Goal: Task Accomplishment & Management: Complete application form

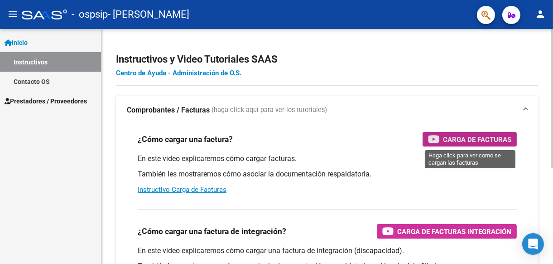
click at [475, 139] on span "Carga de Facturas" at bounding box center [477, 139] width 68 height 11
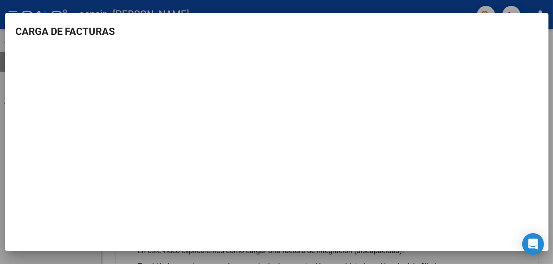
click at [382, 5] on div at bounding box center [276, 132] width 553 height 264
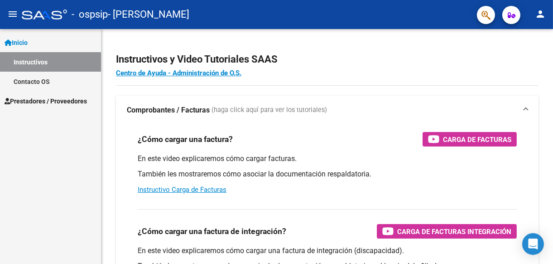
click at [41, 61] on link "Instructivos" at bounding box center [50, 61] width 101 height 19
click at [52, 98] on span "Prestadores / Proveedores" at bounding box center [46, 101] width 82 height 10
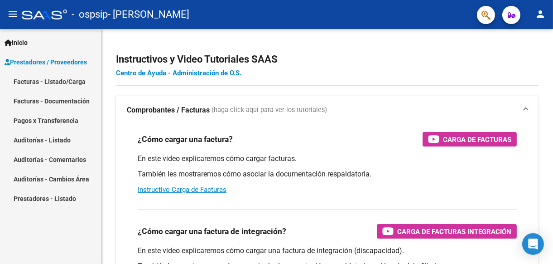
click at [65, 82] on link "Facturas - Listado/Carga" at bounding box center [50, 81] width 101 height 19
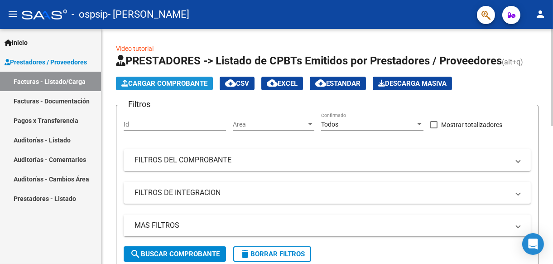
click at [171, 82] on span "Cargar Comprobante" at bounding box center [164, 83] width 86 height 8
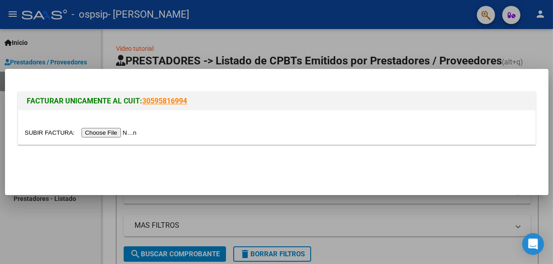
click at [100, 135] on input "file" at bounding box center [82, 133] width 115 height 10
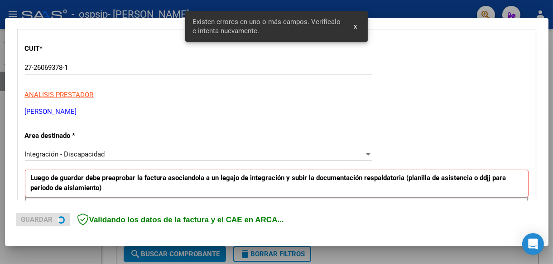
scroll to position [211, 0]
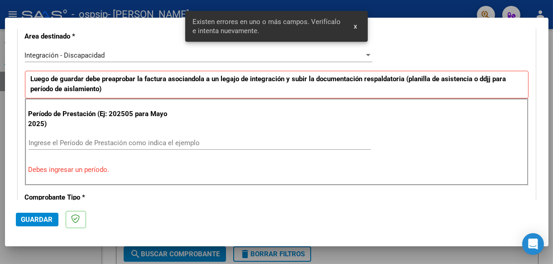
click at [89, 141] on input "Ingrese el Período de Prestación como indica el ejemplo" at bounding box center [200, 143] width 342 height 8
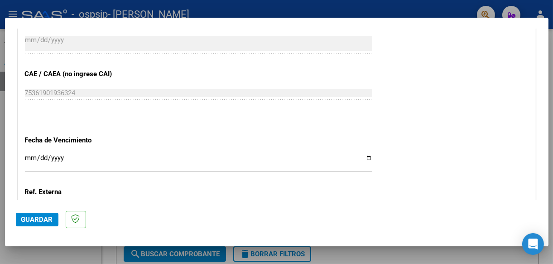
scroll to position [650, 0]
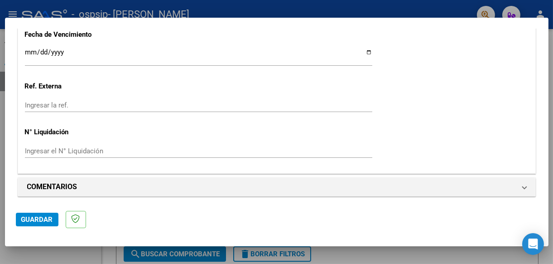
type input "202508"
click at [365, 50] on input "Ingresar la fecha" at bounding box center [198, 55] width 347 height 14
type input "2025-09-14"
click at [23, 217] on span "Guardar" at bounding box center [37, 219] width 32 height 8
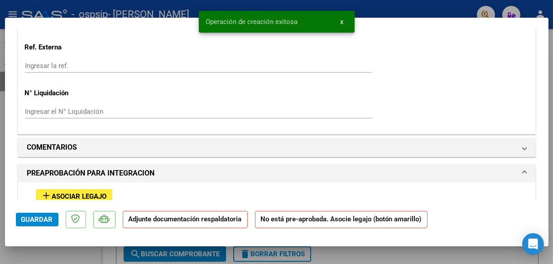
scroll to position [725, 0]
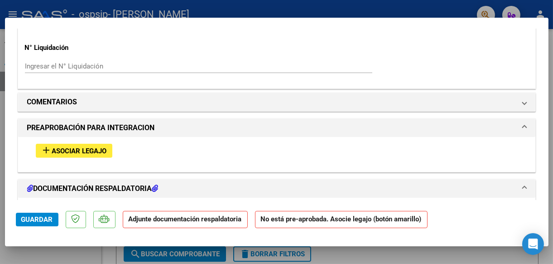
click at [82, 148] on span "Asociar Legajo" at bounding box center [79, 151] width 55 height 8
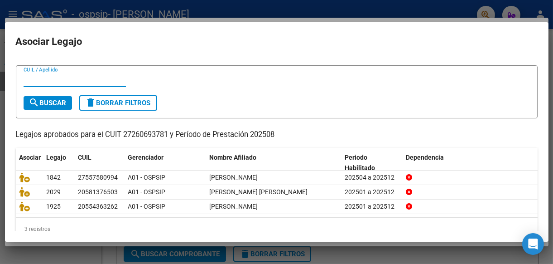
scroll to position [31, 0]
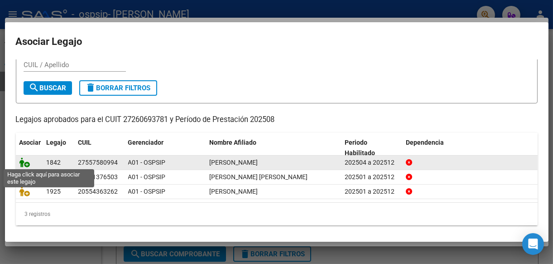
click at [19, 163] on icon at bounding box center [24, 162] width 11 height 10
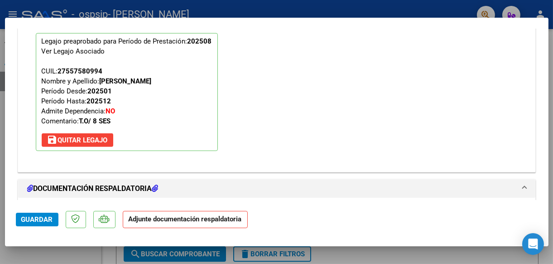
scroll to position [884, 0]
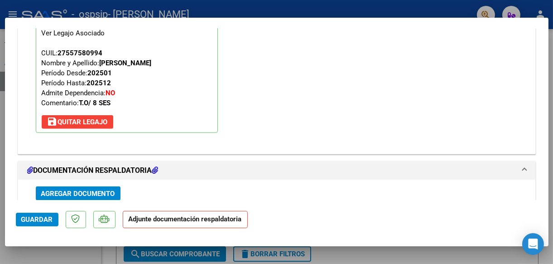
click at [59, 190] on span "Agregar Documento" at bounding box center [78, 193] width 74 height 8
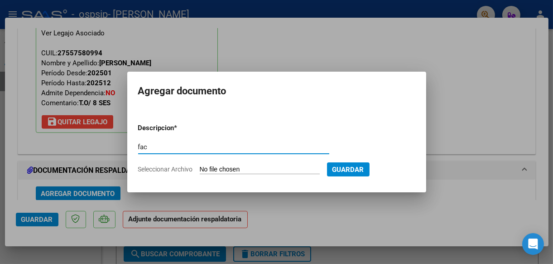
click at [143, 148] on input "fac" at bounding box center [233, 147] width 191 height 8
type input "factura"
click at [240, 173] on input "Seleccionar Archivo" at bounding box center [260, 169] width 120 height 9
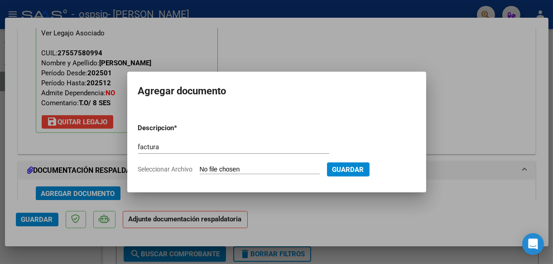
type input "C:\fakepath\iriarte.pdf"
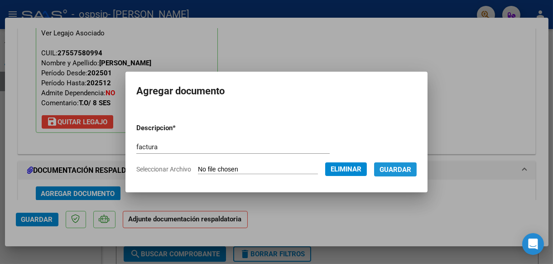
click at [410, 167] on span "Guardar" at bounding box center [395, 169] width 32 height 8
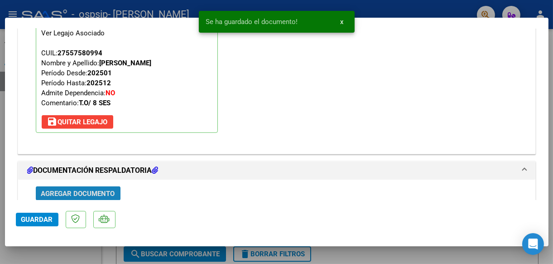
click at [87, 189] on span "Agregar Documento" at bounding box center [78, 193] width 74 height 8
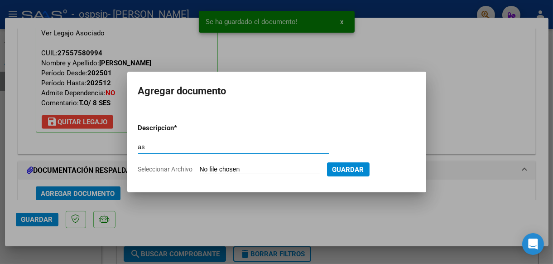
type input "asistencia"
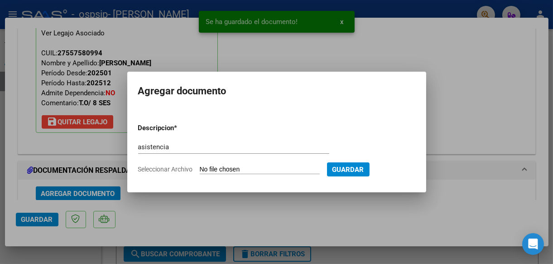
click at [238, 170] on input "Seleccionar Archivo" at bounding box center [260, 169] width 120 height 9
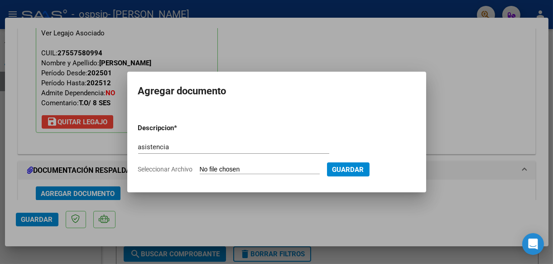
type input "C:\fakepath\Bella Iriarte.pdf"
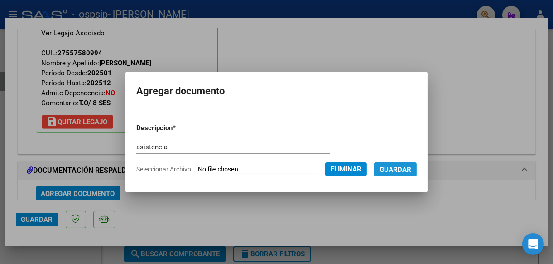
click at [405, 167] on span "Guardar" at bounding box center [395, 169] width 32 height 8
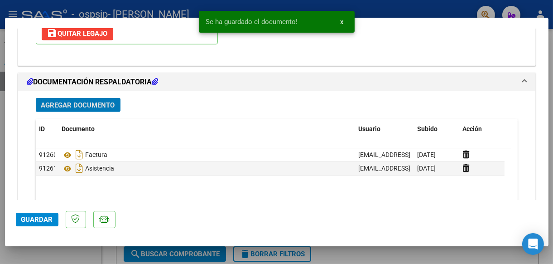
scroll to position [974, 0]
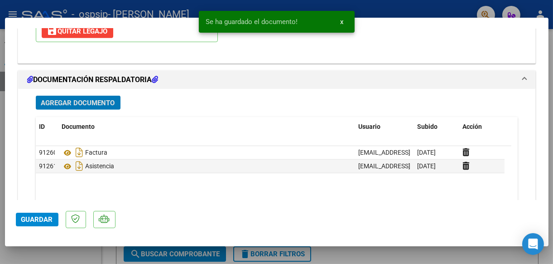
click at [56, 103] on button "Agregar Documento" at bounding box center [78, 103] width 85 height 14
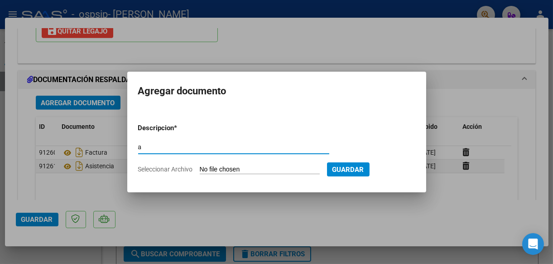
type input "autorizacion"
click at [255, 169] on input "Seleccionar Archivo" at bounding box center [260, 169] width 120 height 9
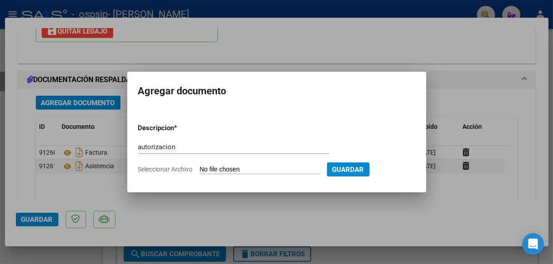
type input "C:\fakepath\IRIARTE BELLA T.O AUTORIZACION 2025 SEGUN RESOLUCION 360 22_firmado…"
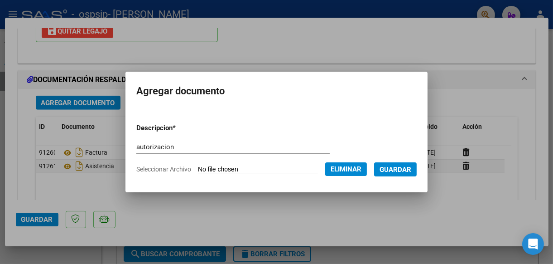
click at [410, 167] on span "Guardar" at bounding box center [395, 169] width 32 height 8
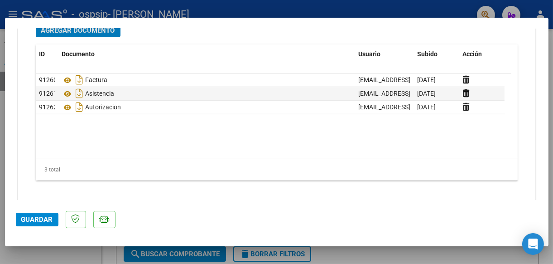
scroll to position [1052, 0]
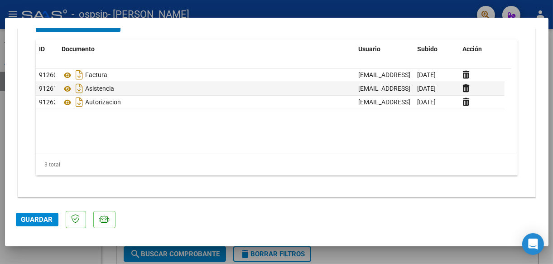
click at [36, 218] on span "Guardar" at bounding box center [37, 219] width 32 height 8
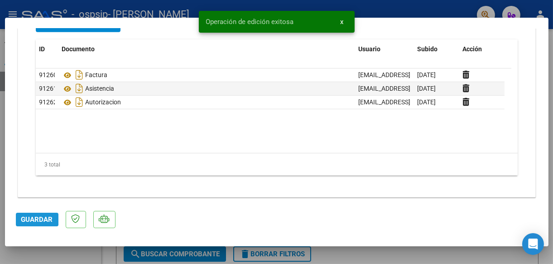
click at [34, 219] on span "Guardar" at bounding box center [37, 219] width 32 height 8
click at [43, 237] on mat-dialog-container "COMPROBANTE VER COMPROBANTE ESTADO: Recibida. En proceso de confirmacion/acepta…" at bounding box center [276, 132] width 543 height 229
click at [64, 8] on div at bounding box center [276, 132] width 553 height 264
type input "$ 0,00"
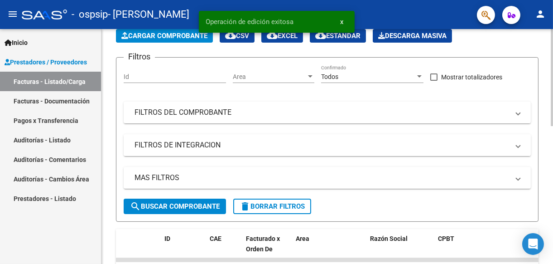
scroll to position [136, 0]
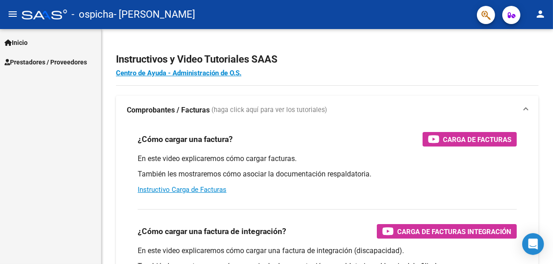
click at [38, 62] on span "Prestadores / Proveedores" at bounding box center [46, 62] width 82 height 10
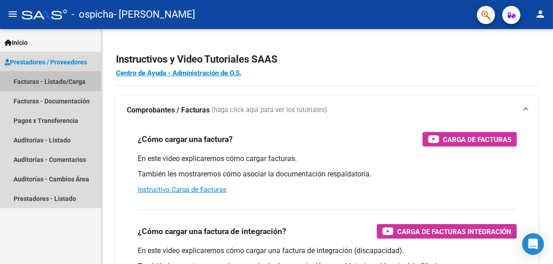
click at [49, 84] on link "Facturas - Listado/Carga" at bounding box center [50, 81] width 101 height 19
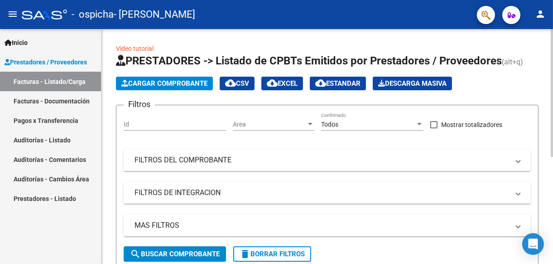
click at [168, 78] on button "Cargar Comprobante" at bounding box center [164, 84] width 97 height 14
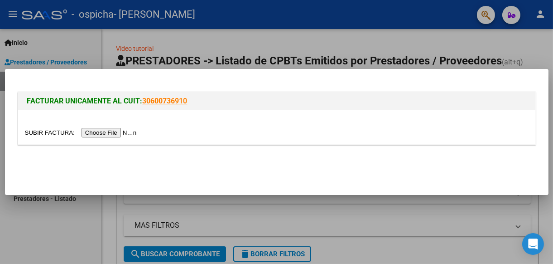
click at [96, 130] on input "file" at bounding box center [82, 133] width 115 height 10
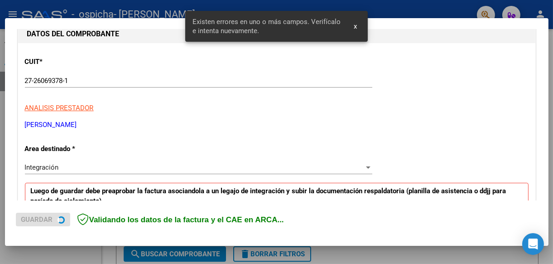
scroll to position [211, 0]
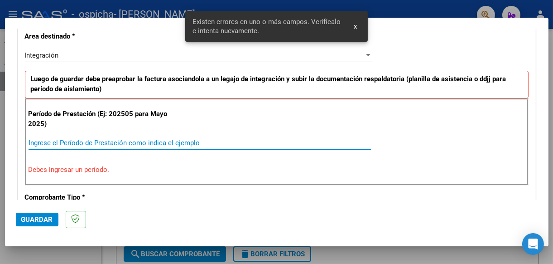
click at [63, 141] on input "Ingrese el Período de Prestación como indica el ejemplo" at bounding box center [200, 143] width 342 height 8
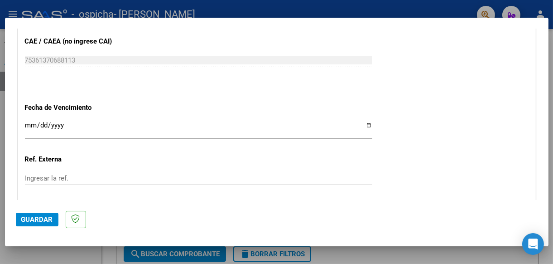
scroll to position [618, 0]
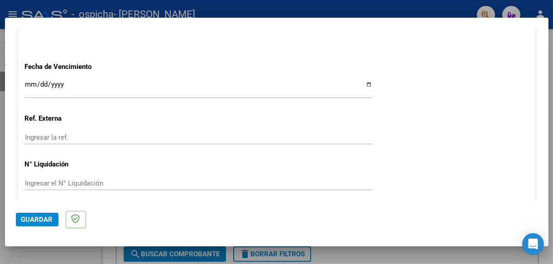
type input "202508"
click at [364, 82] on input "Ingresar la fecha" at bounding box center [198, 88] width 347 height 14
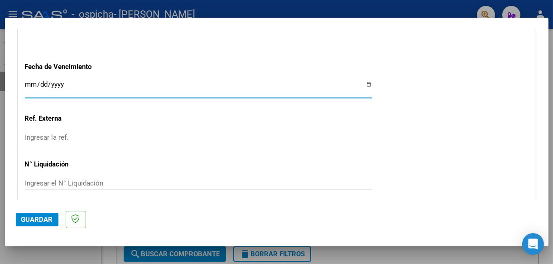
type input "[DATE]"
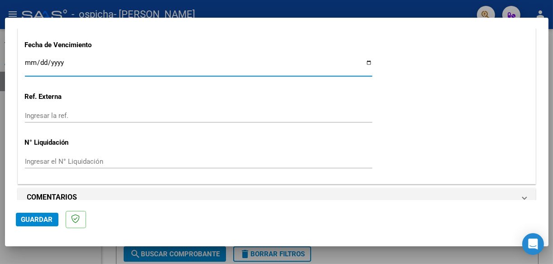
scroll to position [650, 0]
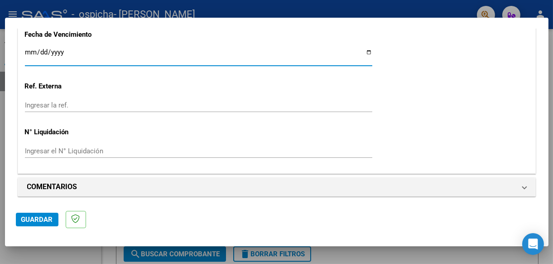
click at [38, 222] on span "Guardar" at bounding box center [37, 219] width 32 height 8
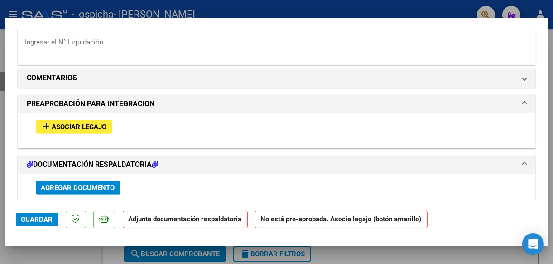
scroll to position [769, 0]
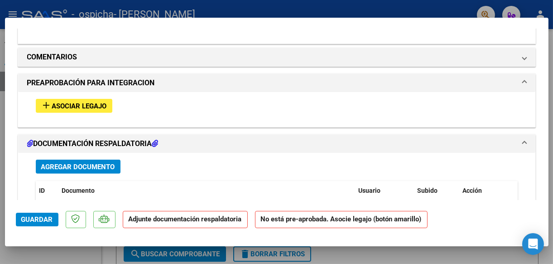
click at [80, 103] on span "Asociar Legajo" at bounding box center [79, 106] width 55 height 8
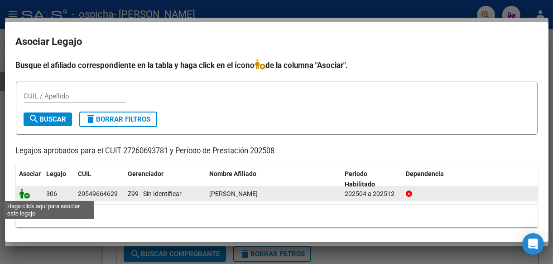
click at [25, 192] on icon at bounding box center [24, 193] width 11 height 10
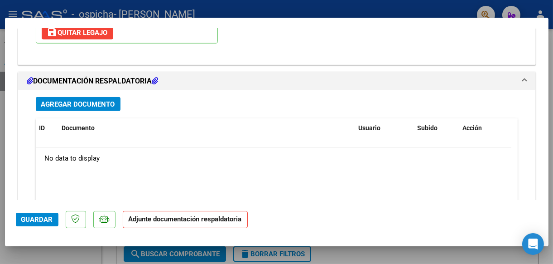
scroll to position [974, 0]
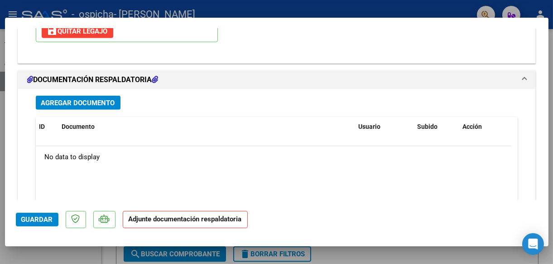
click at [86, 99] on span "Agregar Documento" at bounding box center [78, 103] width 74 height 8
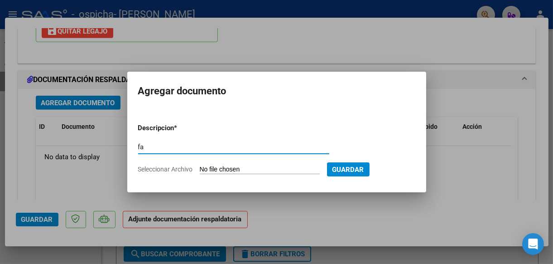
type input "factura"
click at [250, 168] on input "Seleccionar Archivo" at bounding box center [260, 169] width 120 height 9
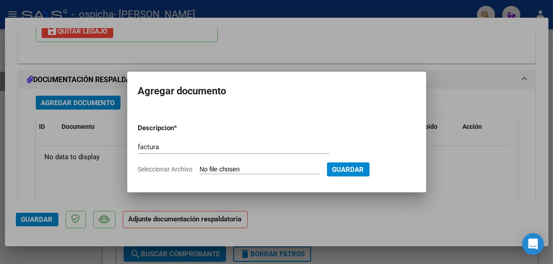
type input "C:\fakepath\[PERSON_NAME].pdf"
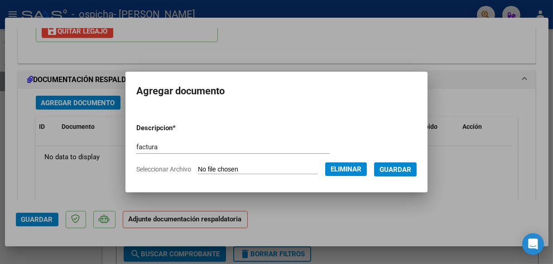
click at [408, 167] on span "Guardar" at bounding box center [395, 169] width 32 height 8
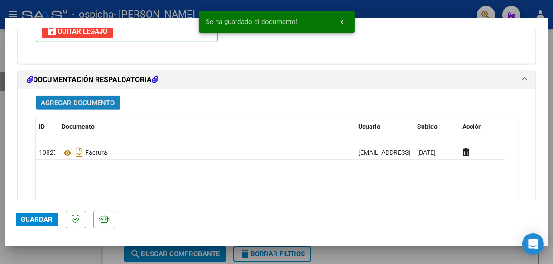
click at [75, 99] on span "Agregar Documento" at bounding box center [78, 103] width 74 height 8
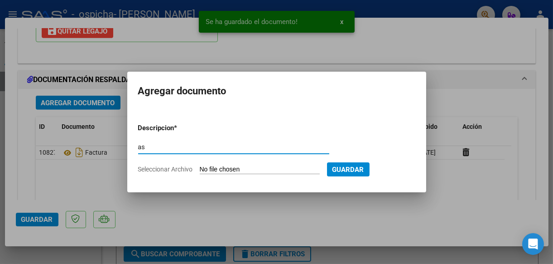
type input "asistencia"
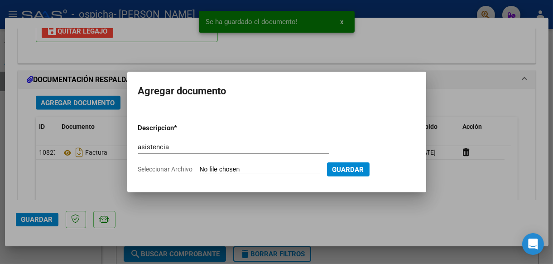
click at [211, 165] on input "Seleccionar Archivo" at bounding box center [260, 169] width 120 height 9
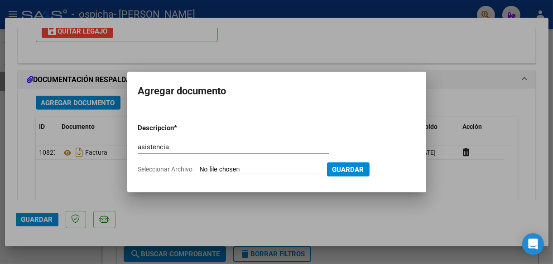
type input "C:\fakepath\[PERSON_NAME].pdf"
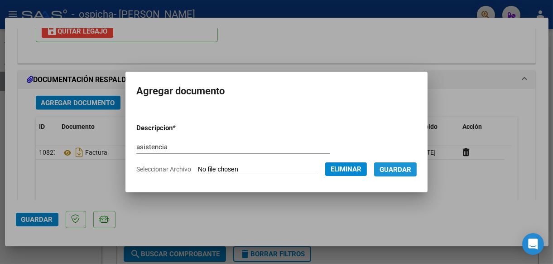
click at [409, 168] on span "Guardar" at bounding box center [395, 169] width 32 height 8
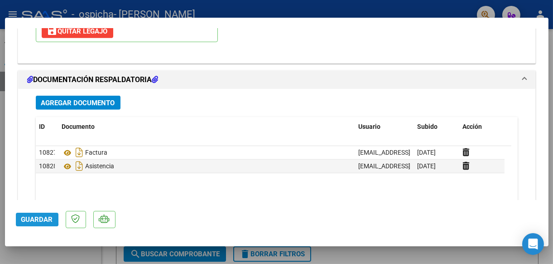
click at [26, 217] on span "Guardar" at bounding box center [37, 219] width 32 height 8
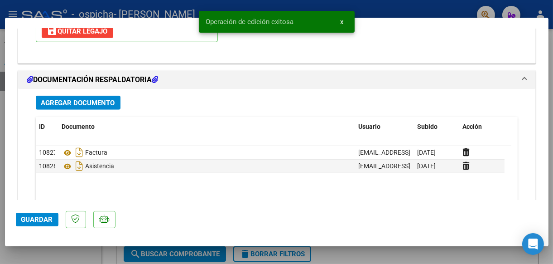
click at [29, 217] on span "Guardar" at bounding box center [37, 219] width 32 height 8
click at [42, 253] on div at bounding box center [276, 132] width 553 height 264
type input "$ 0,00"
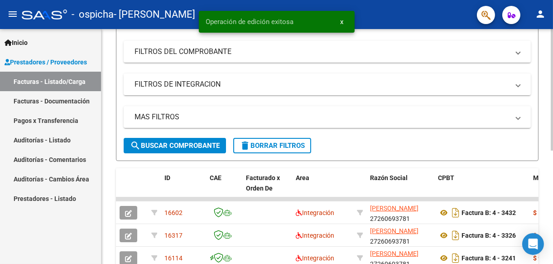
scroll to position [136, 0]
